Goal: Task Accomplishment & Management: Complete application form

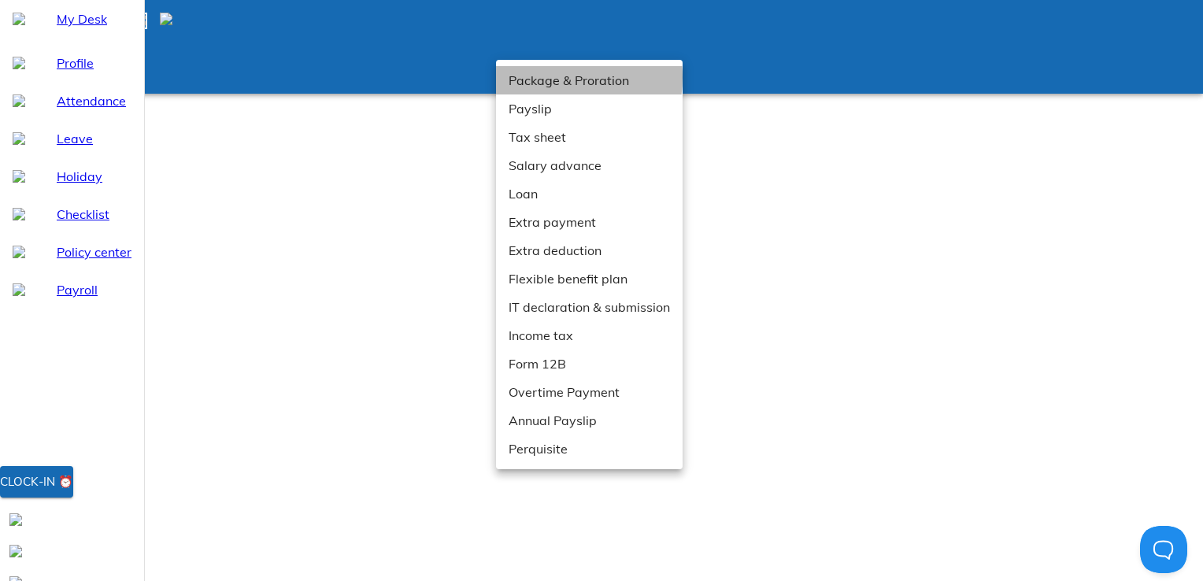
click at [537, 77] on li "Package & Proration" at bounding box center [589, 80] width 187 height 28
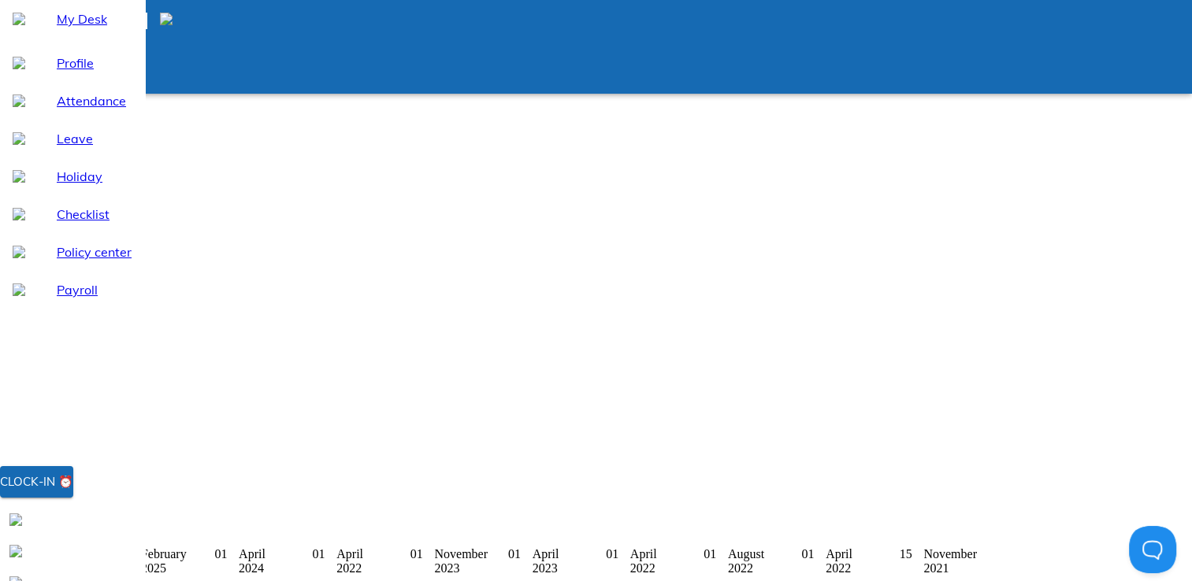
scroll to position [236, 0]
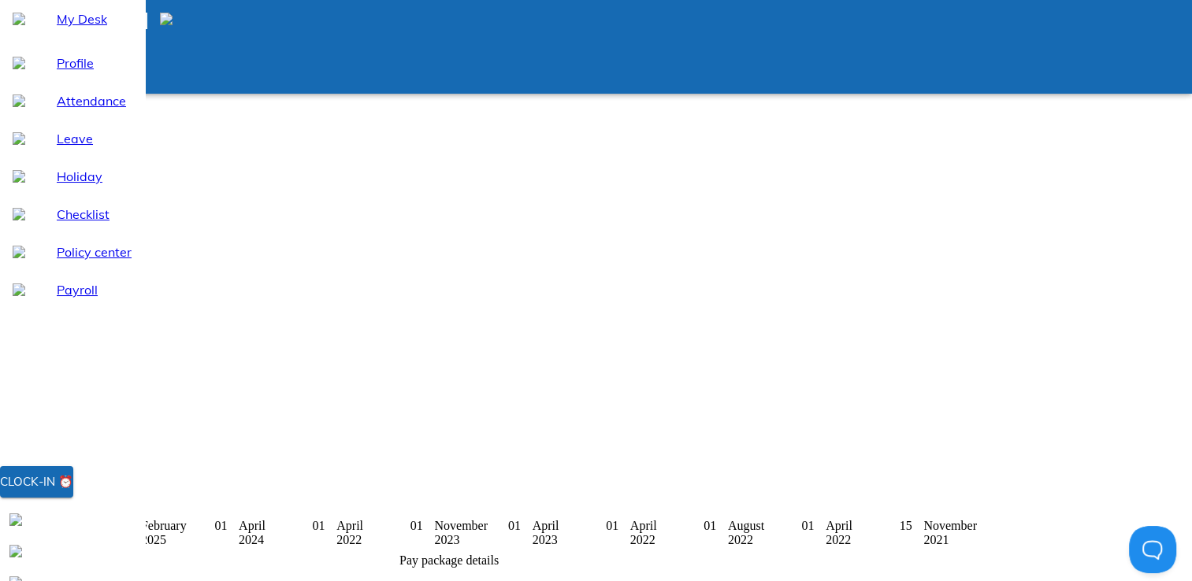
drag, startPoint x: 795, startPoint y: 308, endPoint x: 832, endPoint y: 311, distance: 37.9
copy p "523908"
drag, startPoint x: 793, startPoint y: 224, endPoint x: 839, endPoint y: 228, distance: 45.8
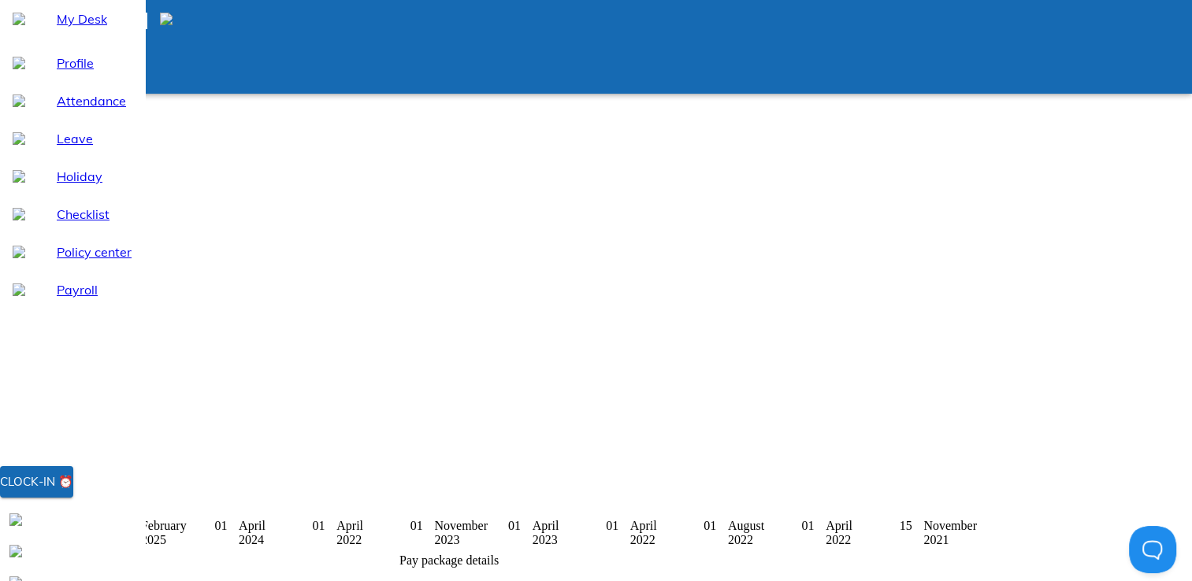
copy p "1309770"
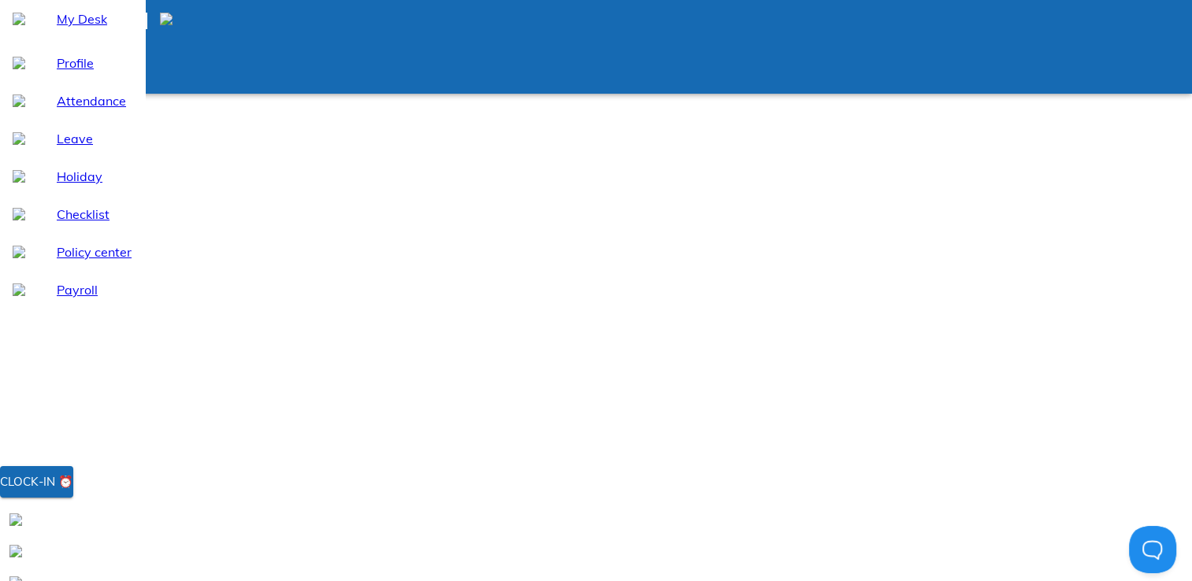
scroll to position [0, 0]
drag, startPoint x: 332, startPoint y: 254, endPoint x: 350, endPoint y: 254, distance: 17.3
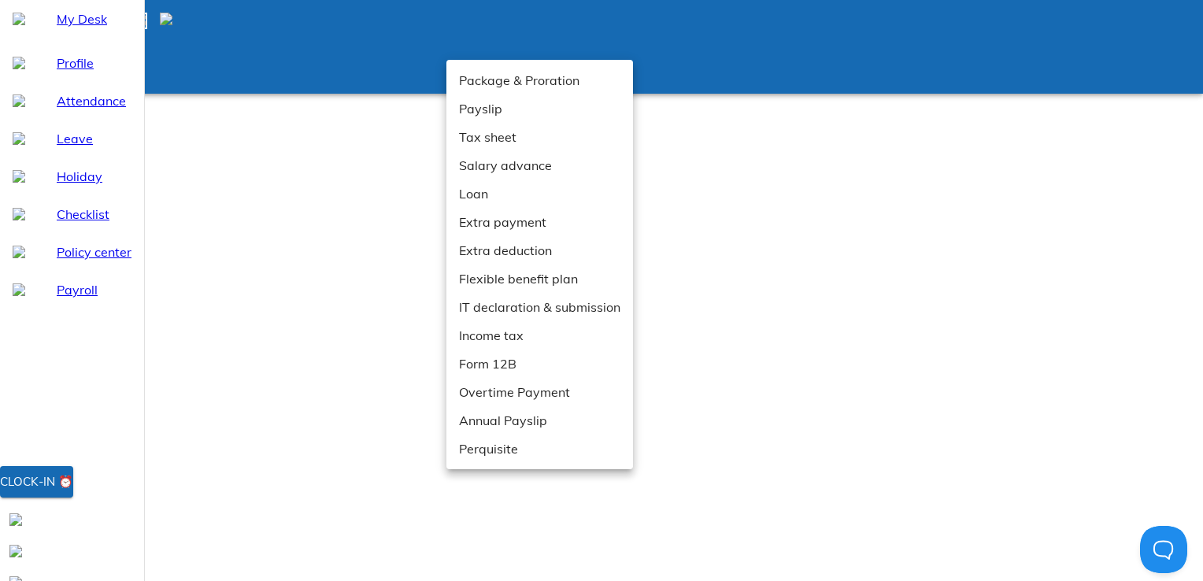
click at [499, 303] on li "IT declaration & submission" at bounding box center [540, 307] width 187 height 28
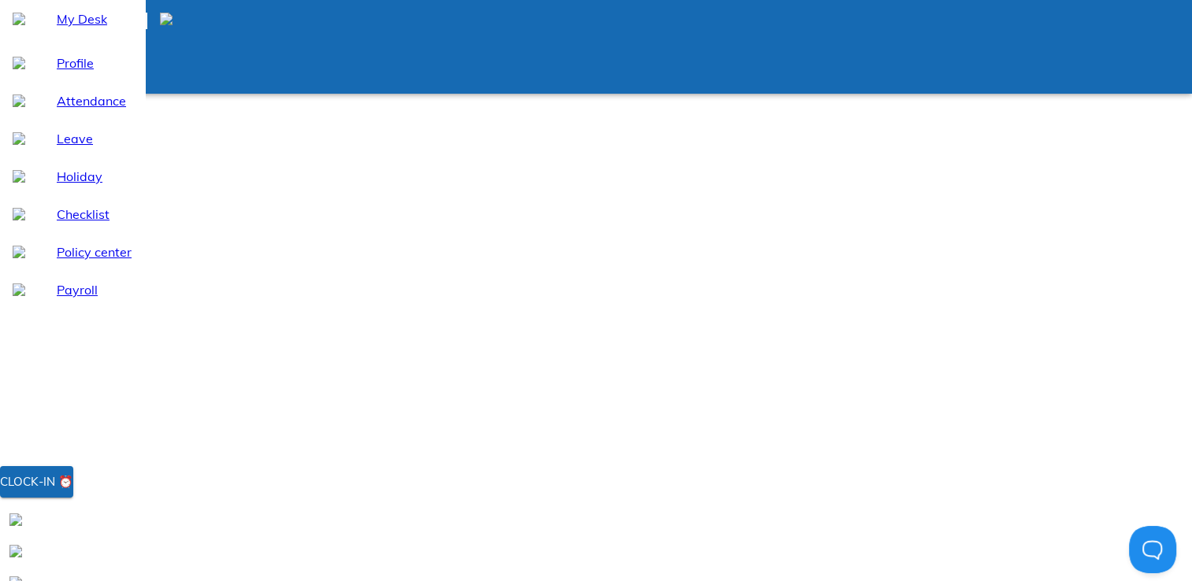
type input "524400"
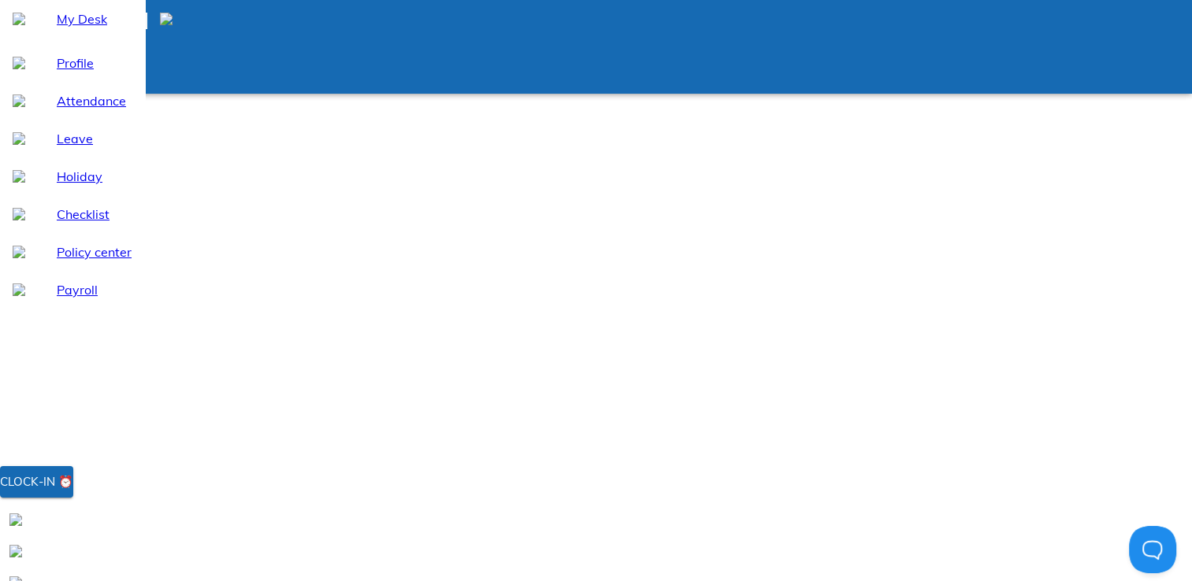
type input "74947"
type input "45134"
type input "50000"
type input "500000"
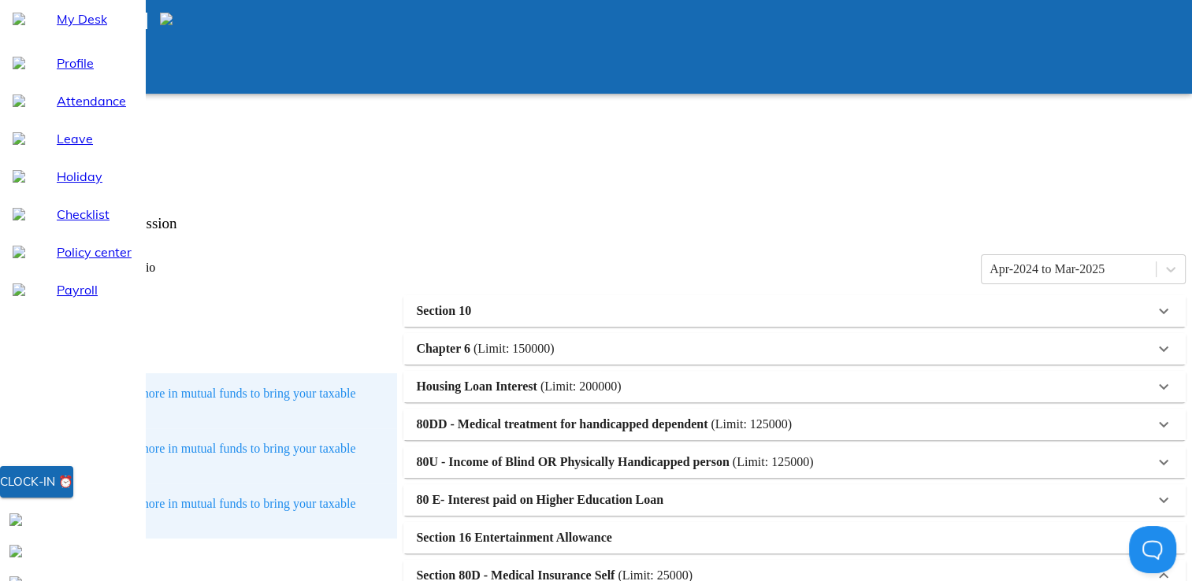
scroll to position [473, 0]
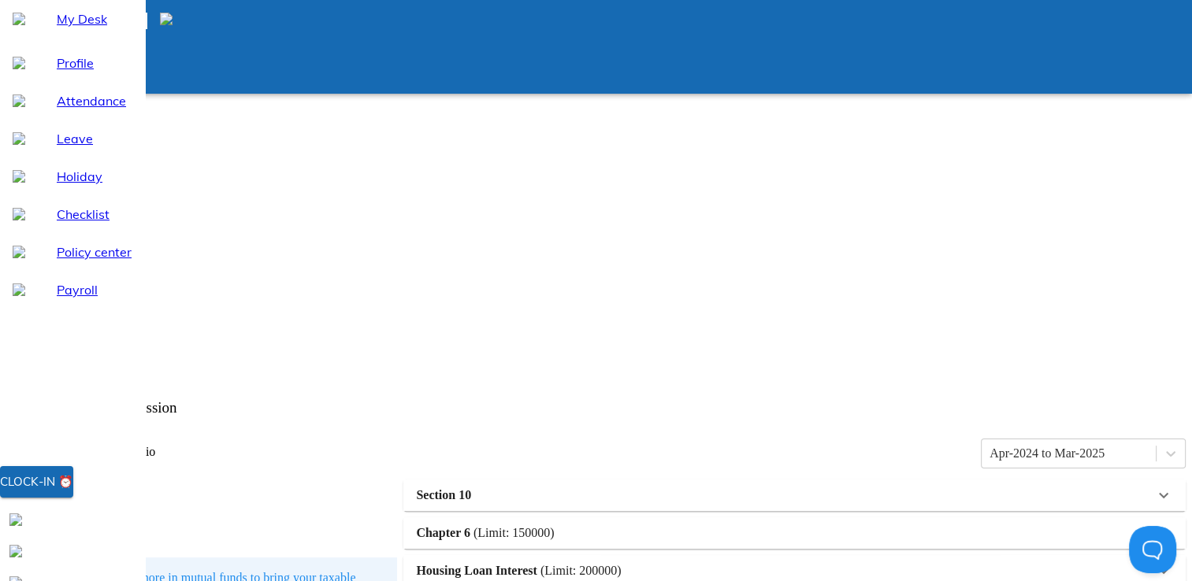
scroll to position [158, 0]
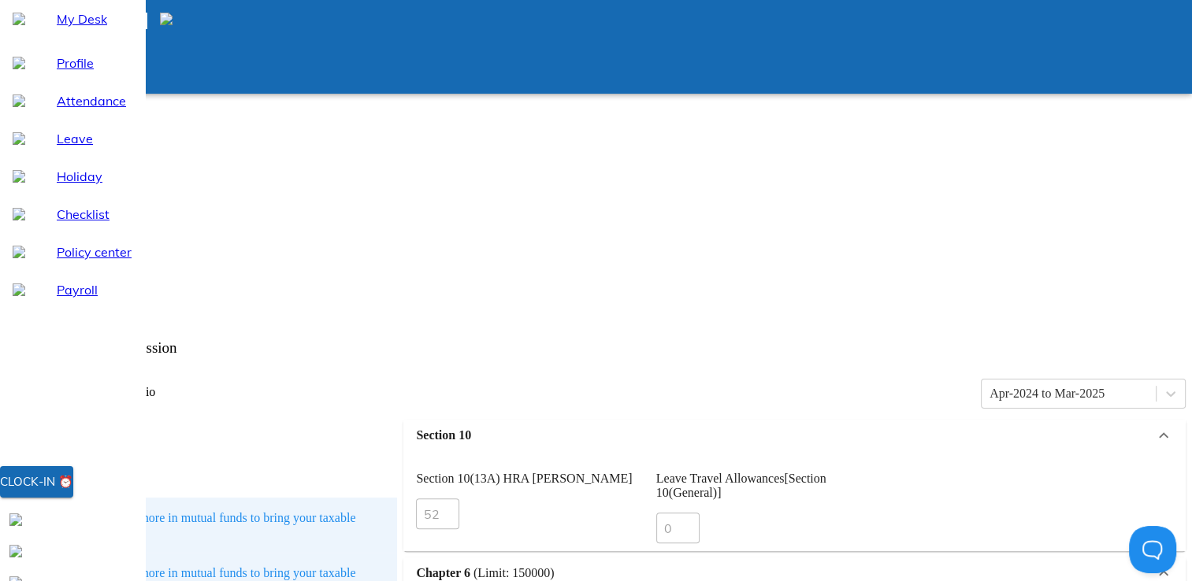
scroll to position [0, 0]
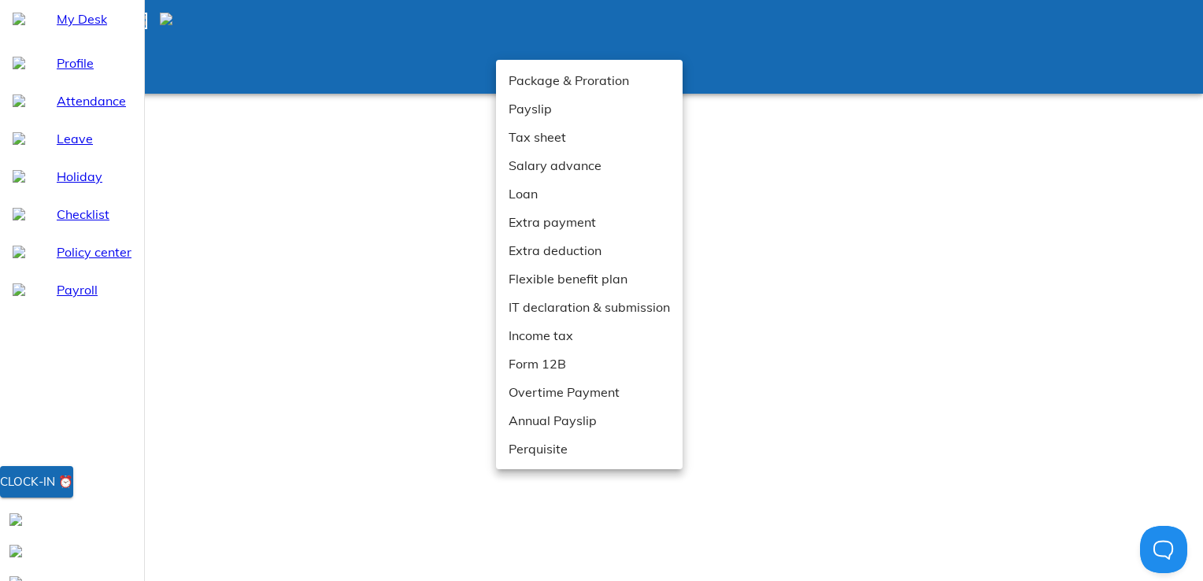
click at [558, 83] on li "Package & Proration" at bounding box center [589, 80] width 187 height 28
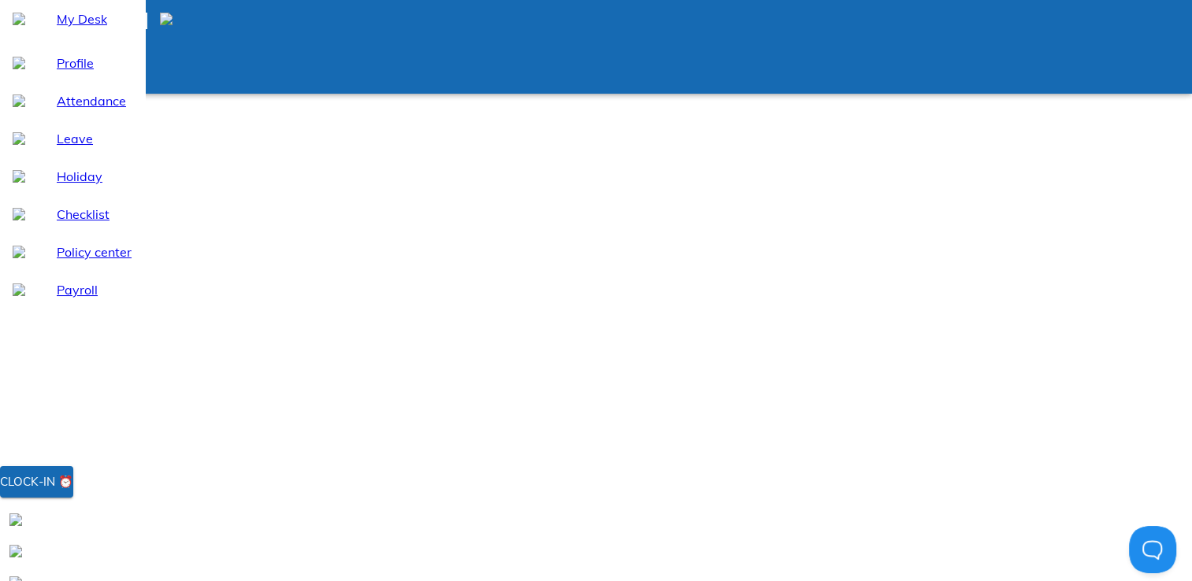
scroll to position [79, 0]
